Goal: Task Accomplishment & Management: Use online tool/utility

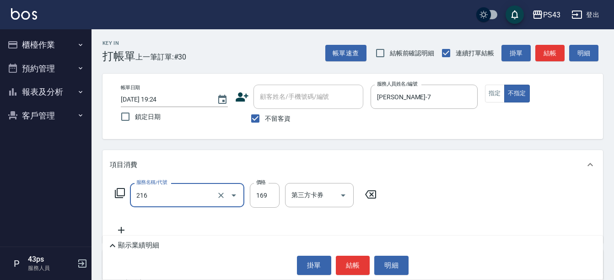
type input "剪髮169(216)"
type input "150"
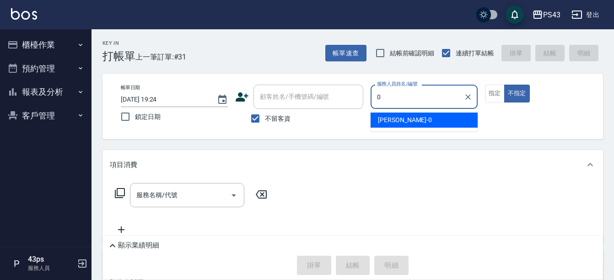
type input "[PERSON_NAME]-0"
type button "false"
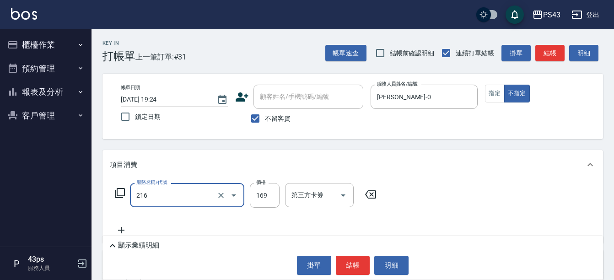
type input "剪髮169(216)"
type input "150"
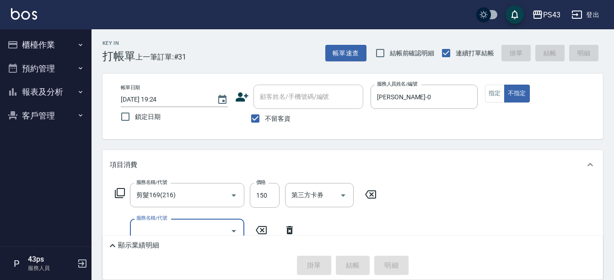
type input "[DATE] 19:25"
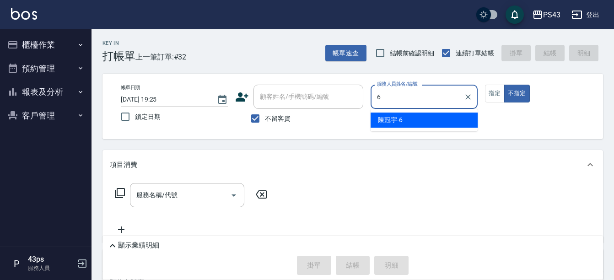
type input "陳冠宇-6"
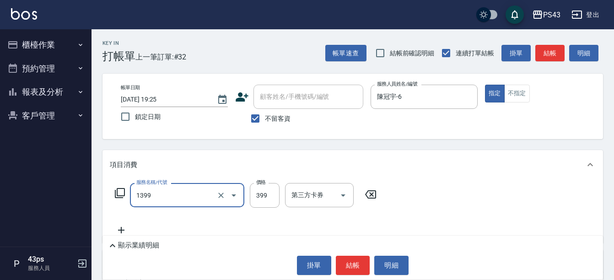
type input "海鹽洗髮399(1399)"
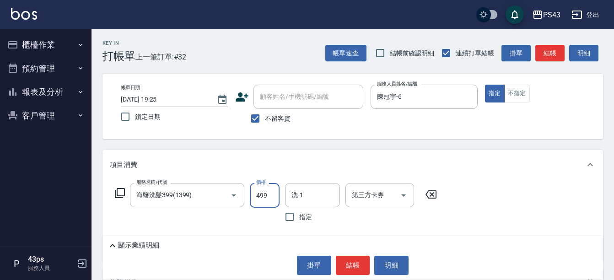
type input "499"
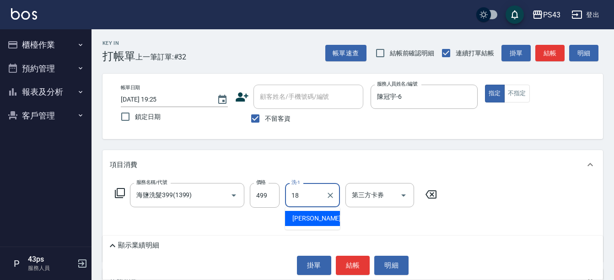
type input "許伯銤-18"
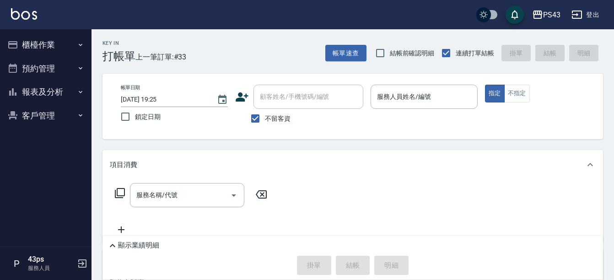
click at [43, 91] on button "報表及分析" at bounding box center [46, 92] width 84 height 24
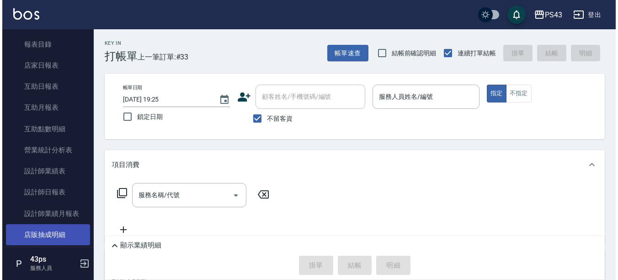
scroll to position [91, 0]
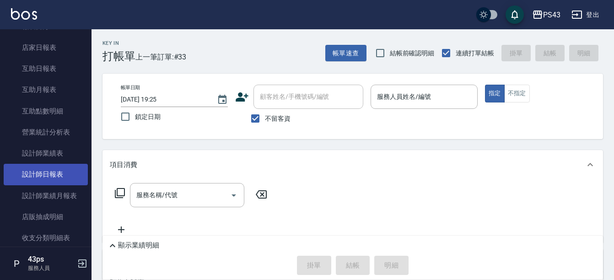
click at [47, 175] on link "設計師日報表" at bounding box center [46, 174] width 84 height 21
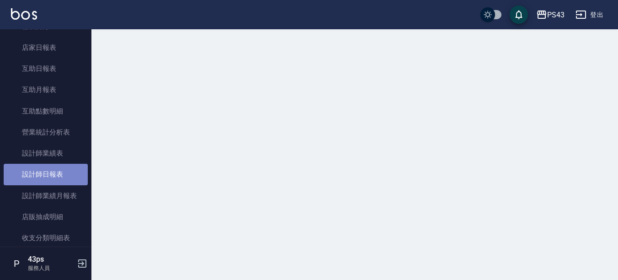
click at [47, 175] on link "設計師日報表" at bounding box center [46, 174] width 84 height 21
